Goal: Navigation & Orientation: Find specific page/section

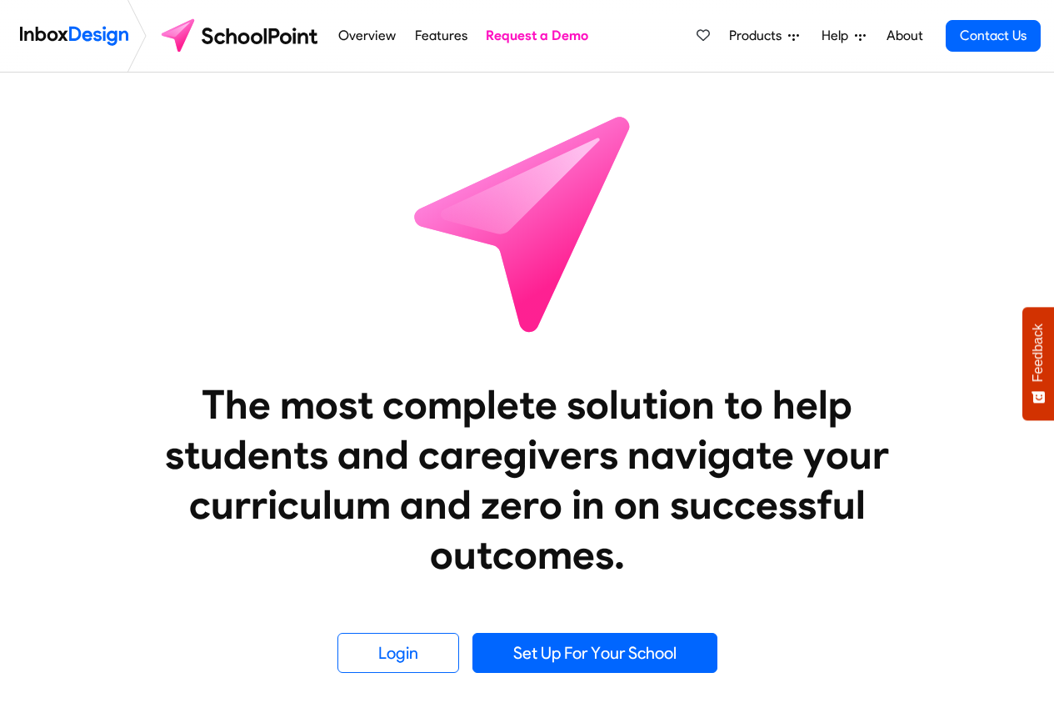
click at [784, 36] on span "Products" at bounding box center [758, 36] width 59 height 20
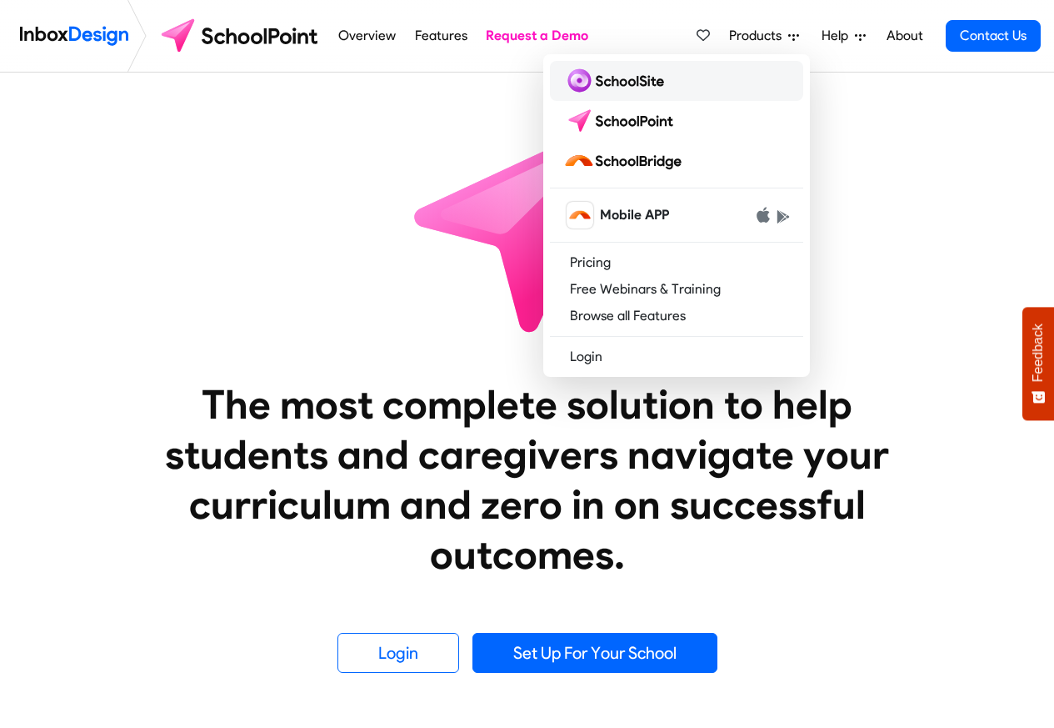
click at [602, 83] on img at bounding box center [618, 81] width 108 height 27
